Goal: Task Accomplishment & Management: Manage account settings

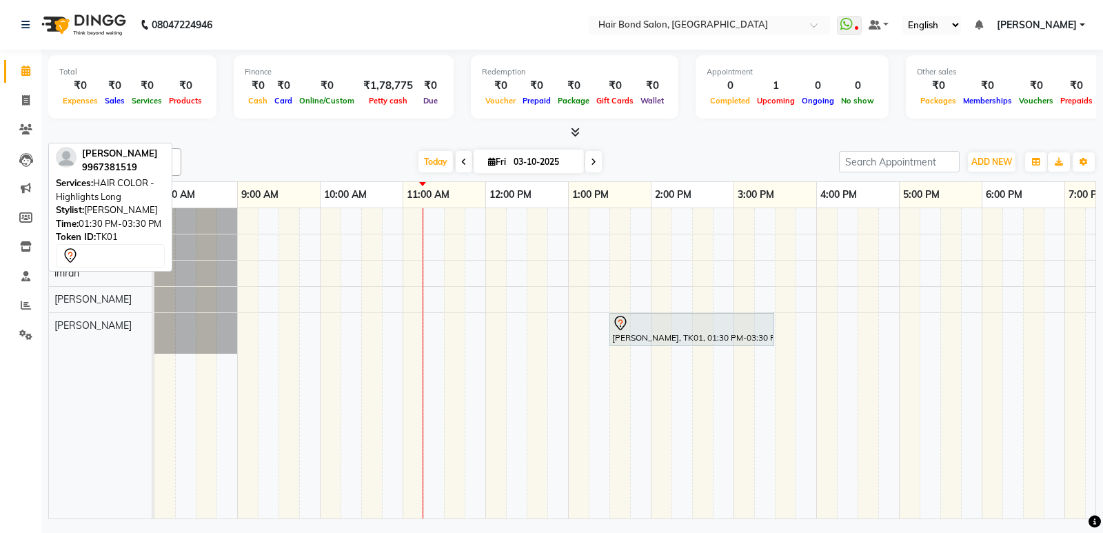
click at [652, 334] on div "[PERSON_NAME], TK01, 01:30 PM-03:30 PM, HAIR COLOR - Highlights Long" at bounding box center [692, 329] width 162 height 29
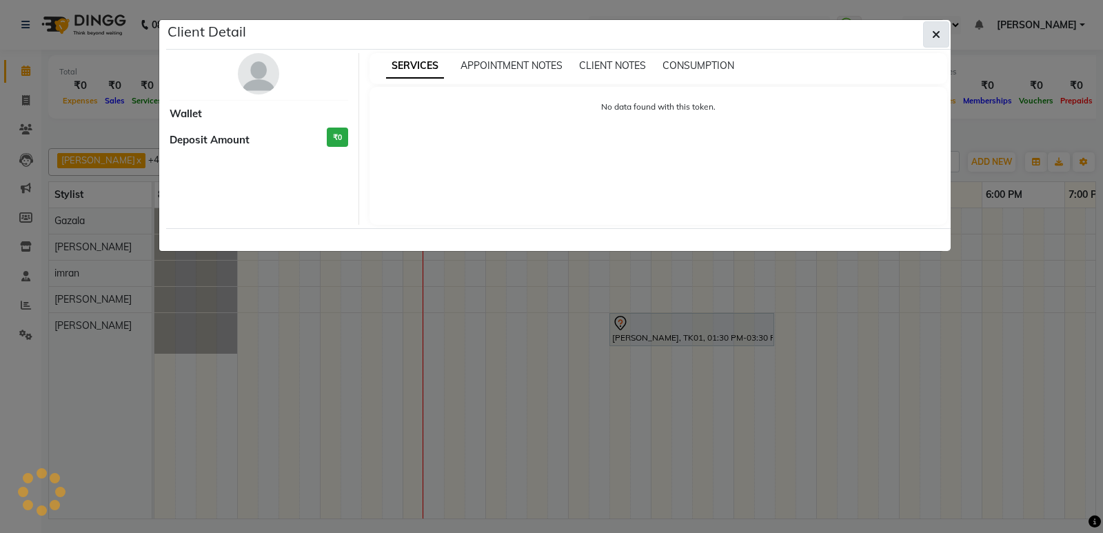
click at [935, 33] on icon "button" at bounding box center [936, 34] width 8 height 11
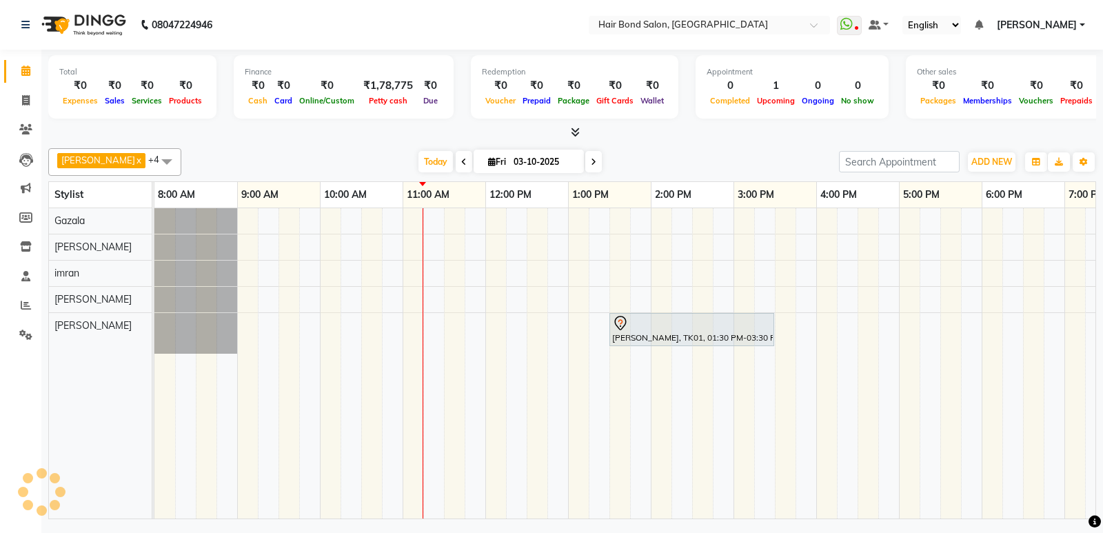
click at [746, 156] on div "SERVICES APPOINTMENT NOTES CLIENT NOTES CONSUMPTION No data found with this tok…" at bounding box center [658, 70] width 599 height 172
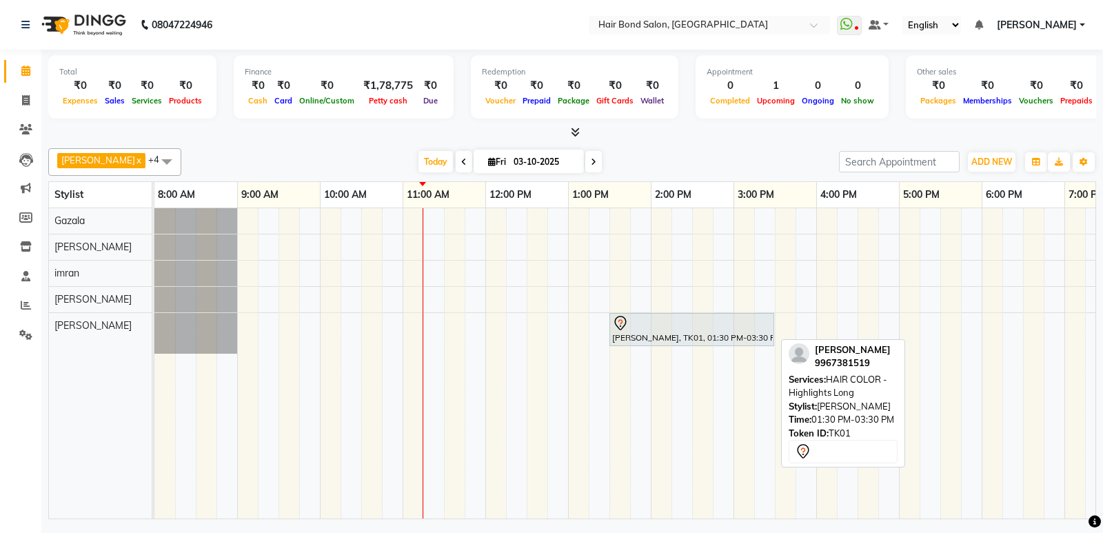
click at [673, 323] on div at bounding box center [691, 323] width 159 height 17
select select "7"
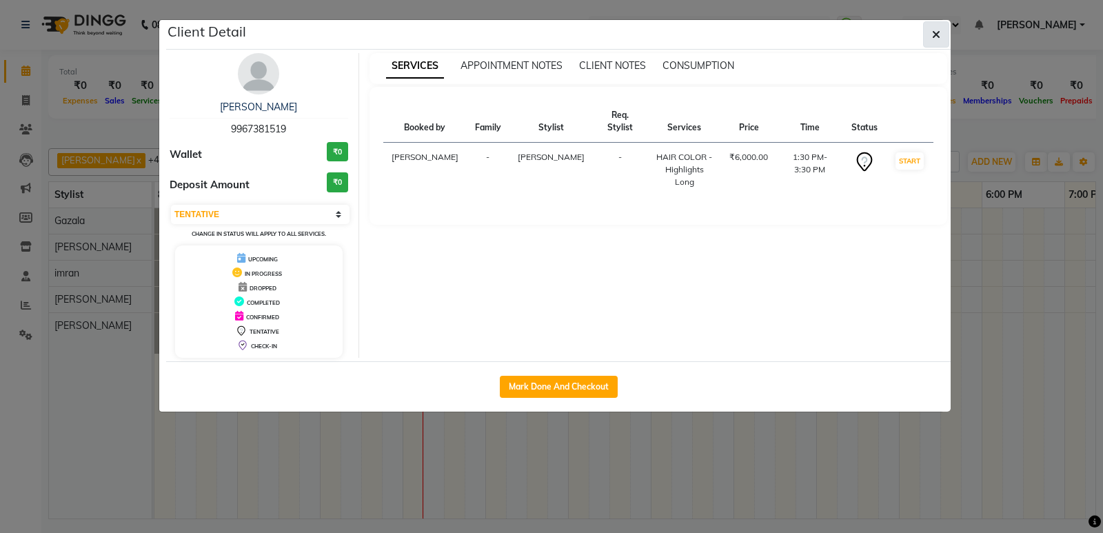
click at [936, 34] on icon "button" at bounding box center [936, 34] width 8 height 11
